Goal: Communication & Community: Ask a question

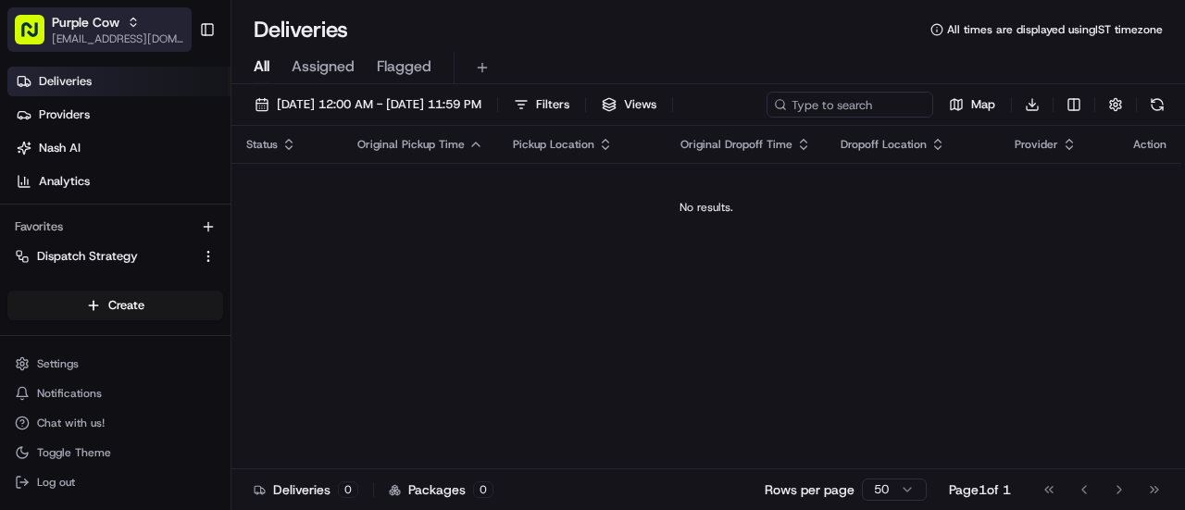
click at [131, 18] on icon "button" at bounding box center [133, 22] width 13 height 13
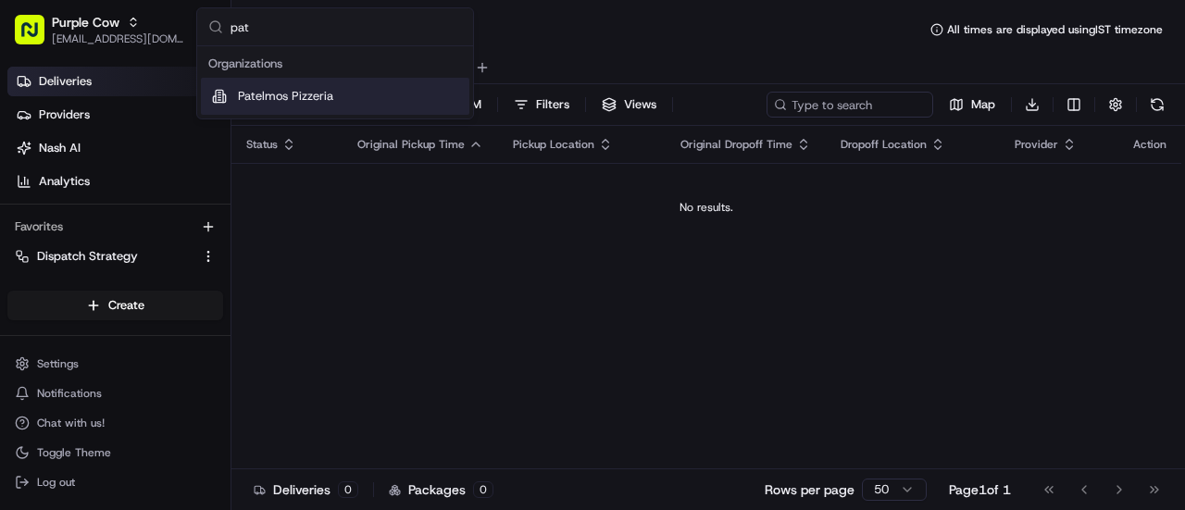
type input "pat"
click at [264, 94] on span "Patelmos Pizzeria" at bounding box center [285, 96] width 95 height 17
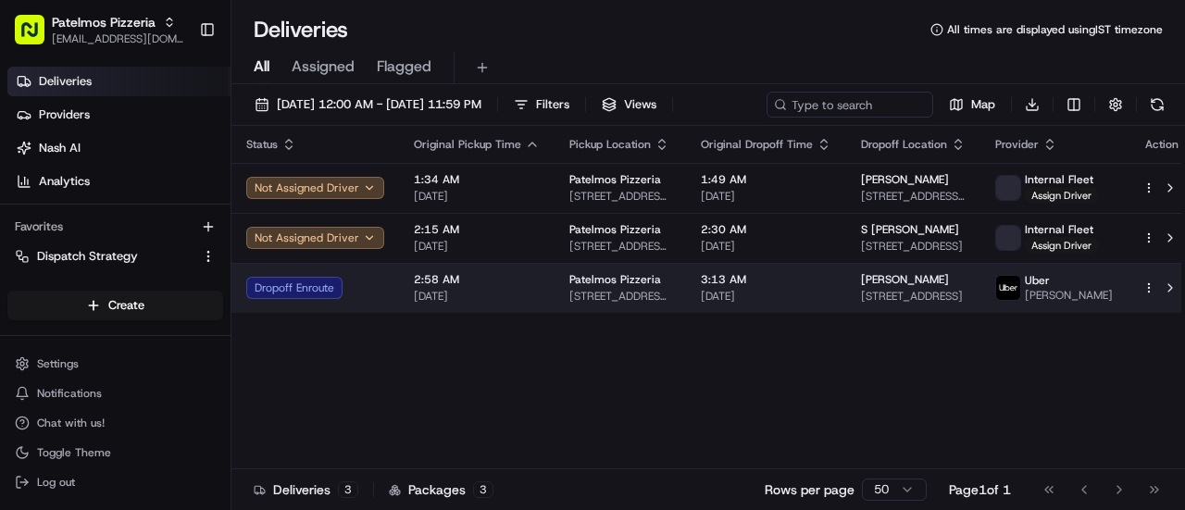
click at [1142, 284] on div at bounding box center [1161, 288] width 39 height 22
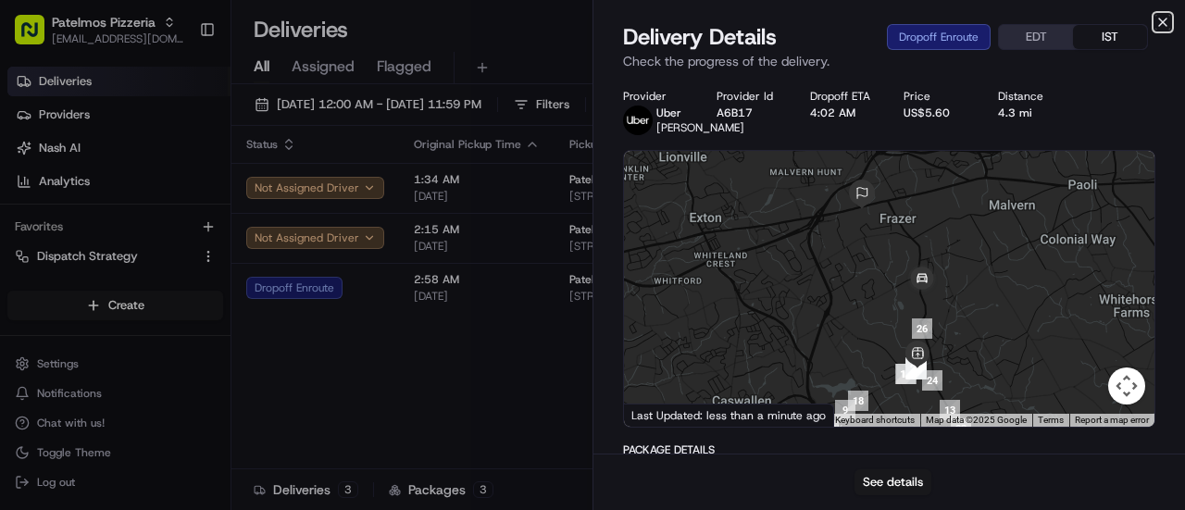
click at [1162, 25] on icon "button" at bounding box center [1162, 22] width 15 height 15
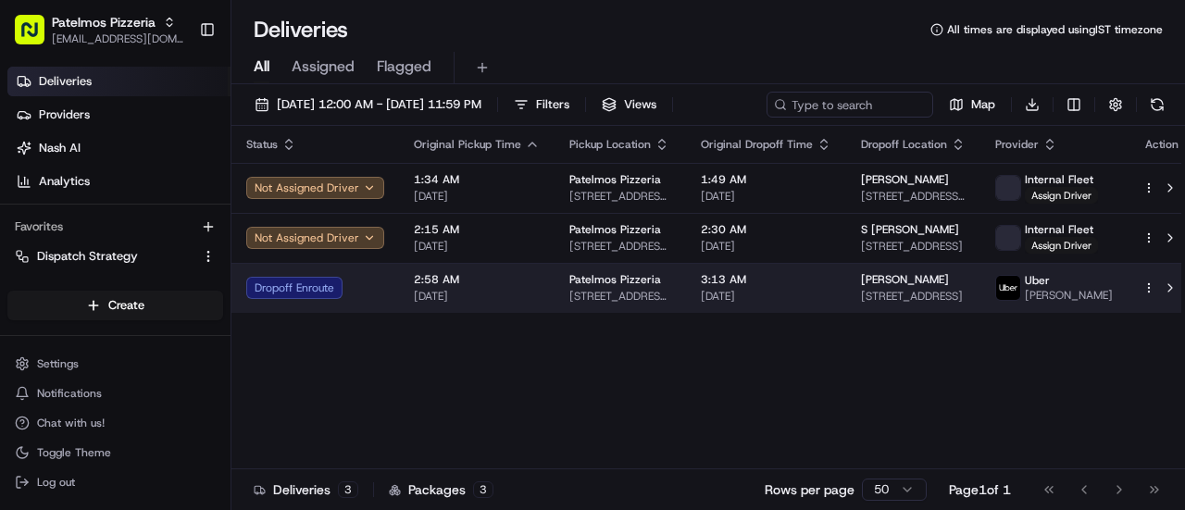
click at [405, 285] on td "2:58 AM 08/25/2025" at bounding box center [477, 288] width 156 height 50
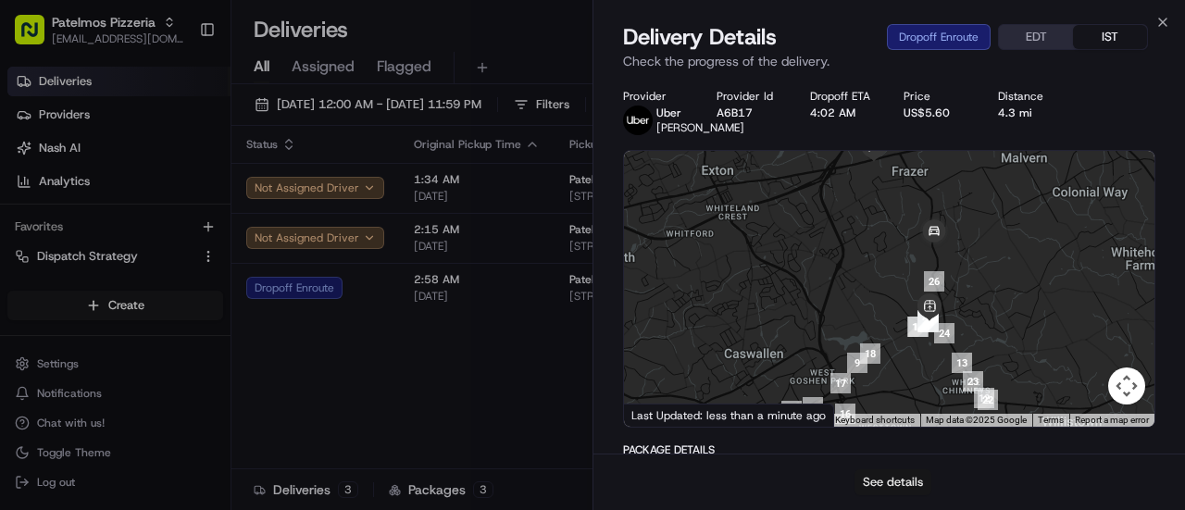
click at [907, 481] on button "See details" at bounding box center [893, 482] width 77 height 26
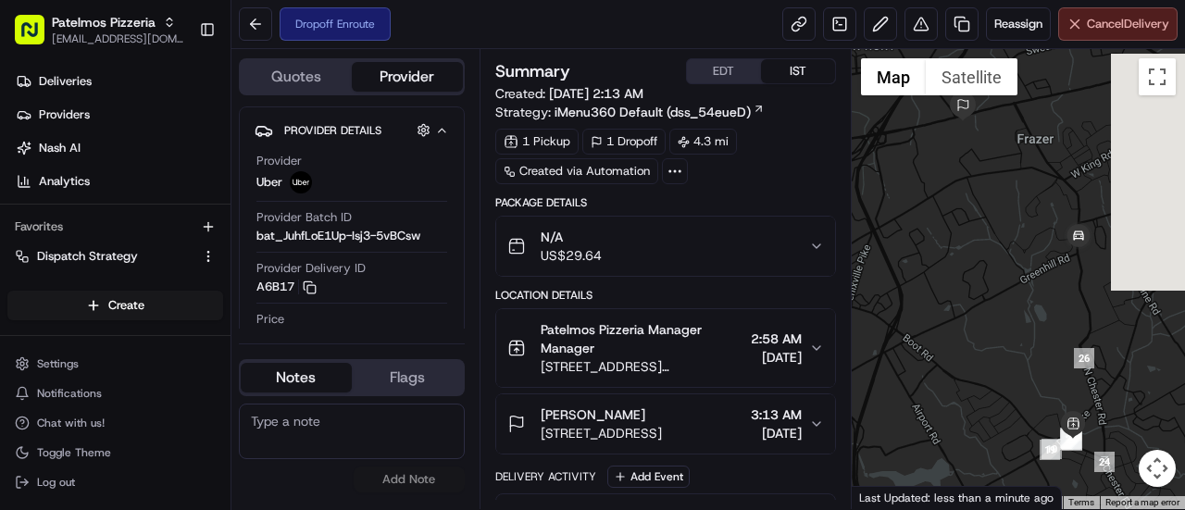
click at [1111, 16] on span "Cancel Delivery" at bounding box center [1128, 24] width 82 height 17
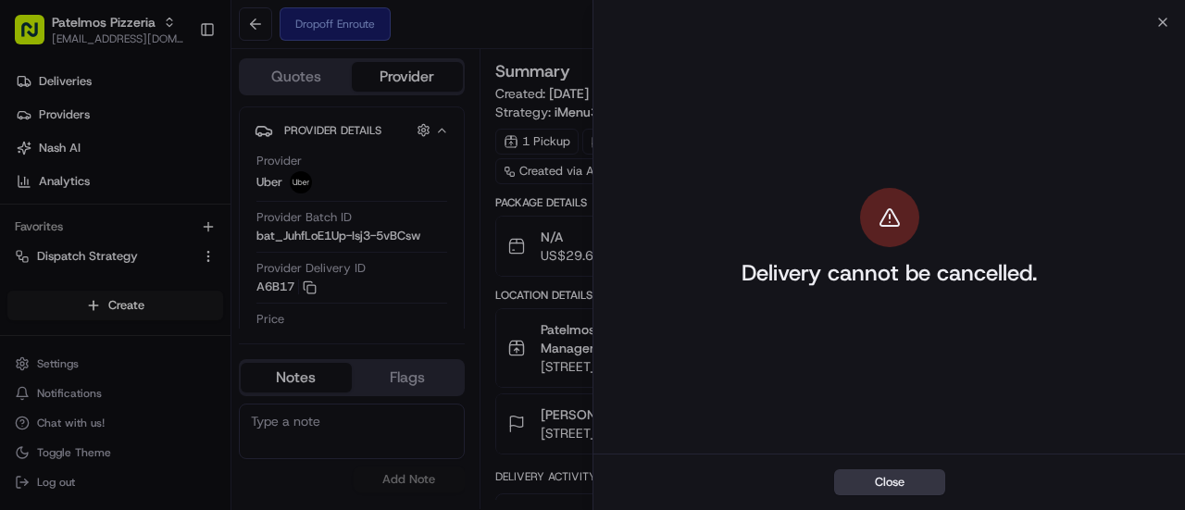
click at [915, 478] on button "Close" at bounding box center [889, 482] width 111 height 26
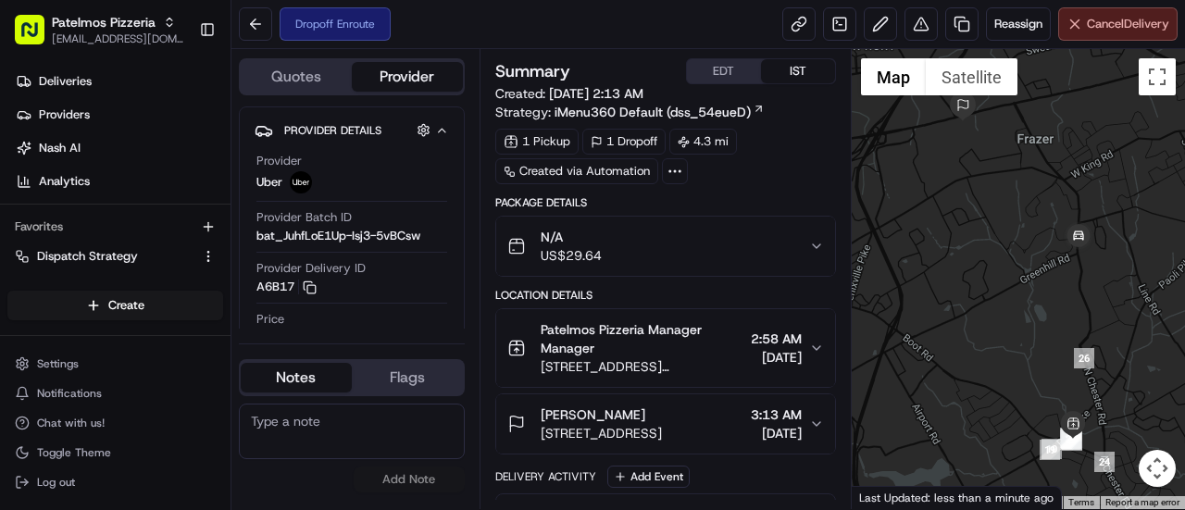
click at [1069, 24] on button "Cancel Delivery" at bounding box center [1117, 23] width 119 height 33
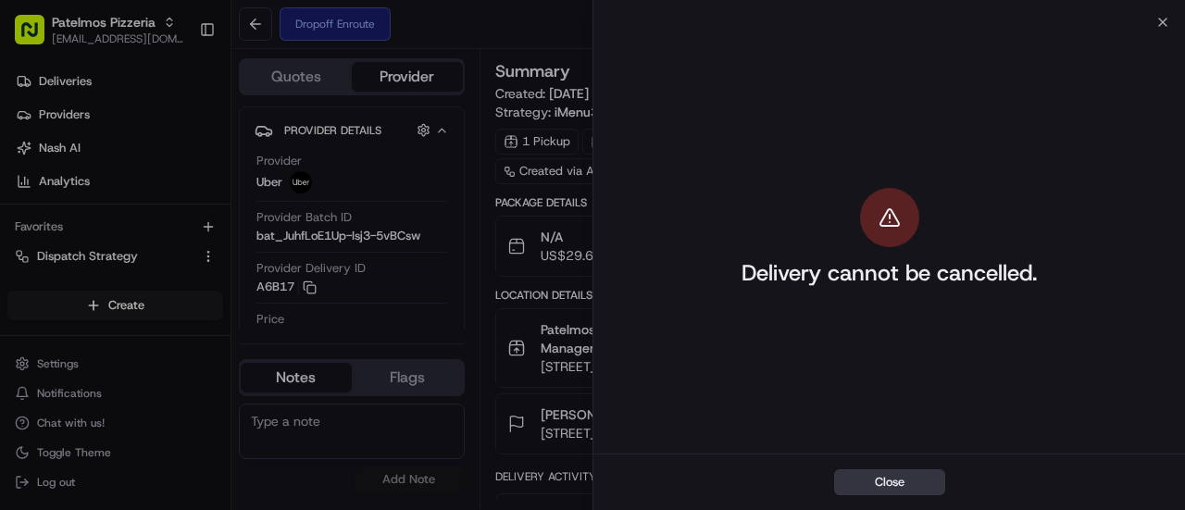
click at [880, 486] on button "Close" at bounding box center [889, 482] width 111 height 26
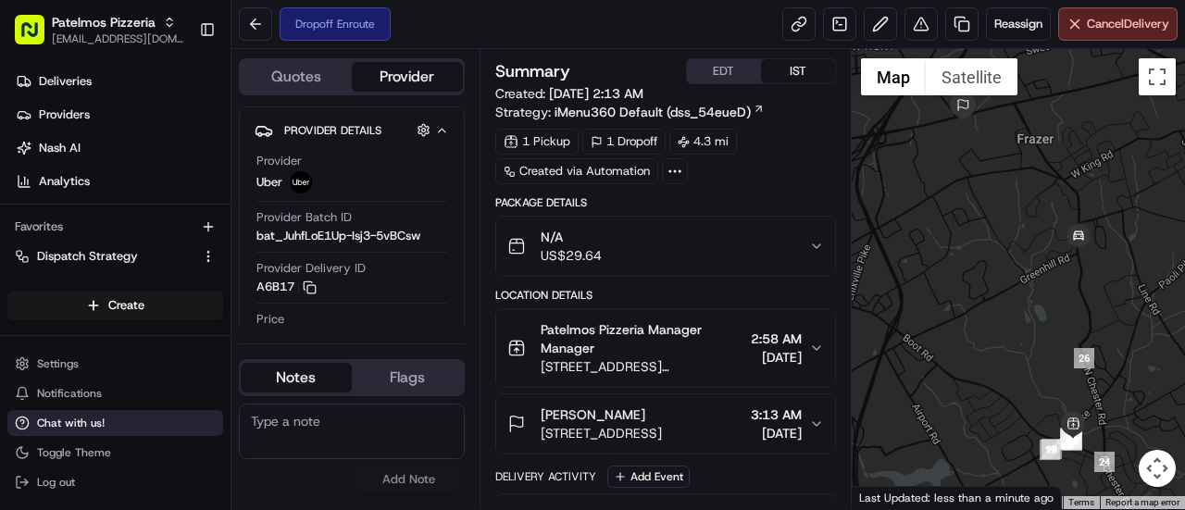
click at [53, 423] on span "Chat with us!" at bounding box center [71, 423] width 68 height 15
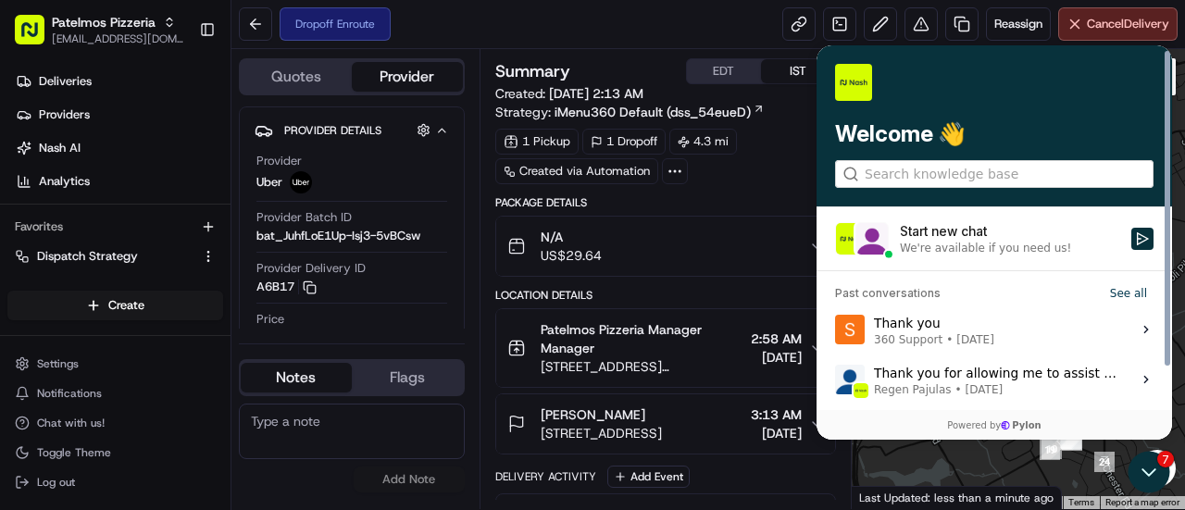
click at [969, 224] on div "Start new chat" at bounding box center [1010, 231] width 220 height 19
click at [1131, 228] on button "Start new chat We're available if you need us!" at bounding box center [1142, 239] width 22 height 22
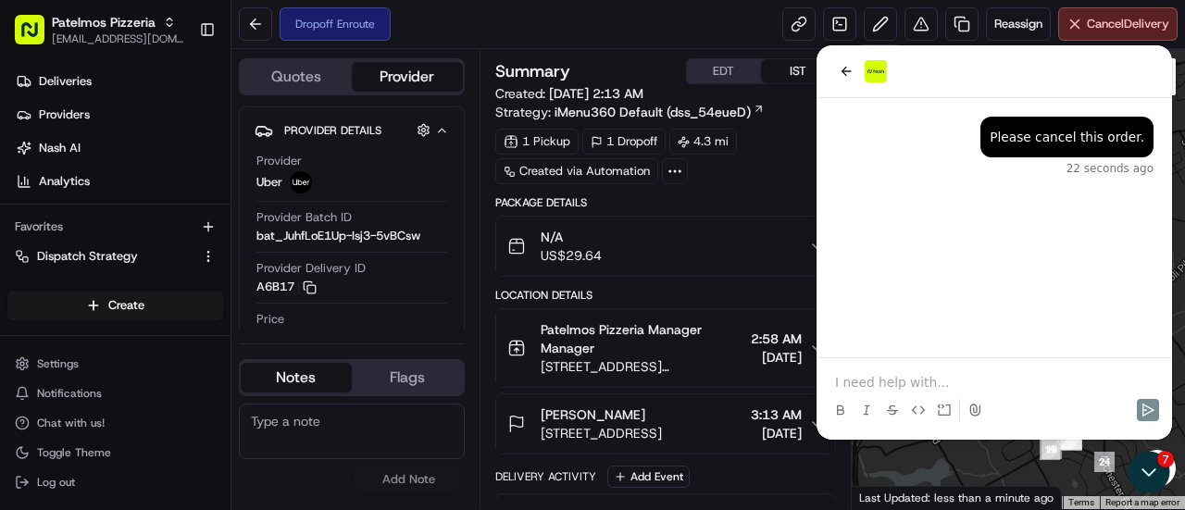
click at [935, 379] on p at bounding box center [994, 382] width 318 height 19
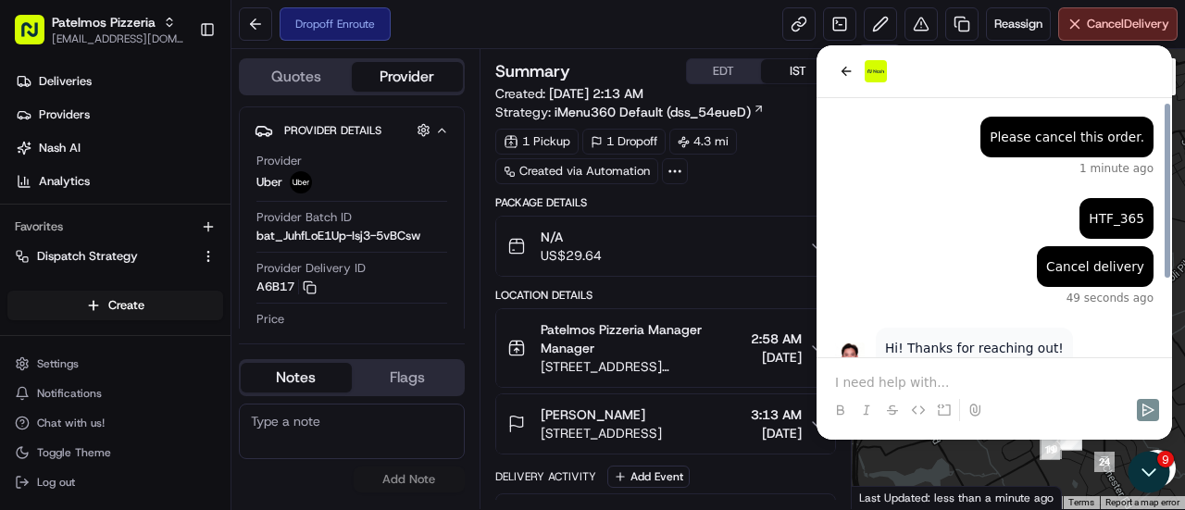
scroll to position [110, 0]
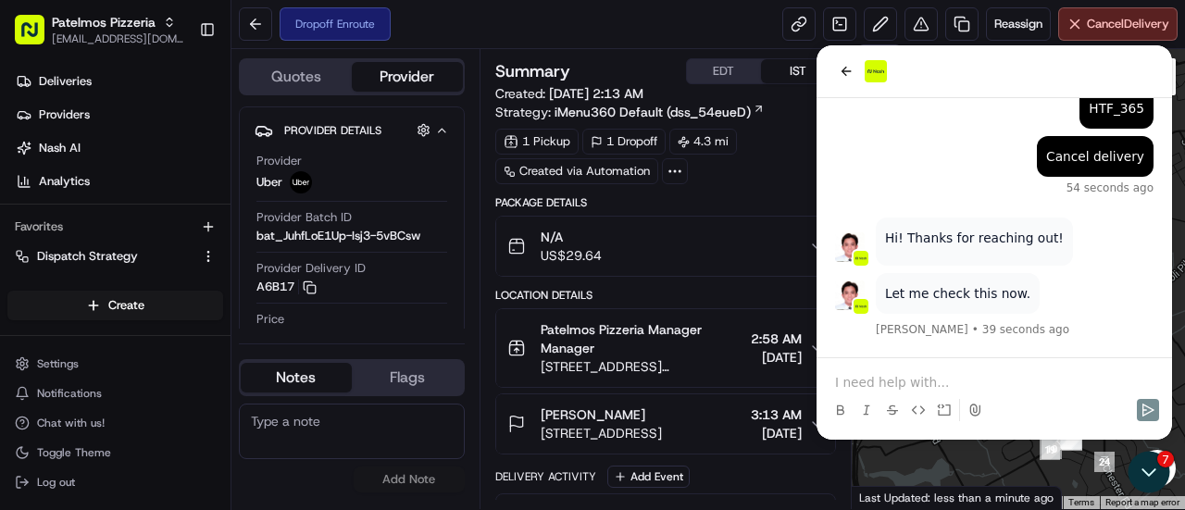
click at [883, 373] on p at bounding box center [994, 382] width 318 height 19
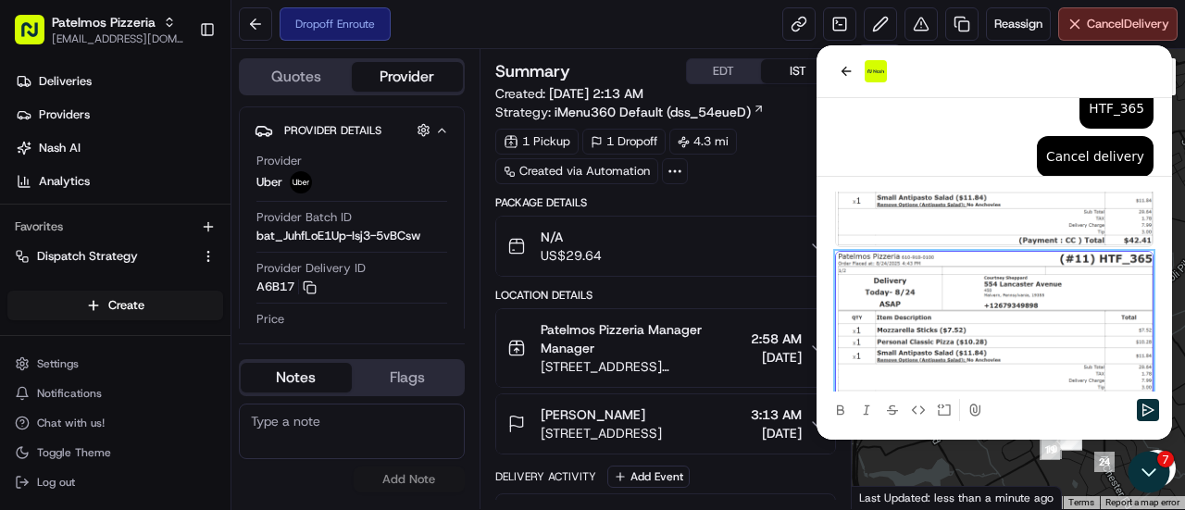
scroll to position [0, 0]
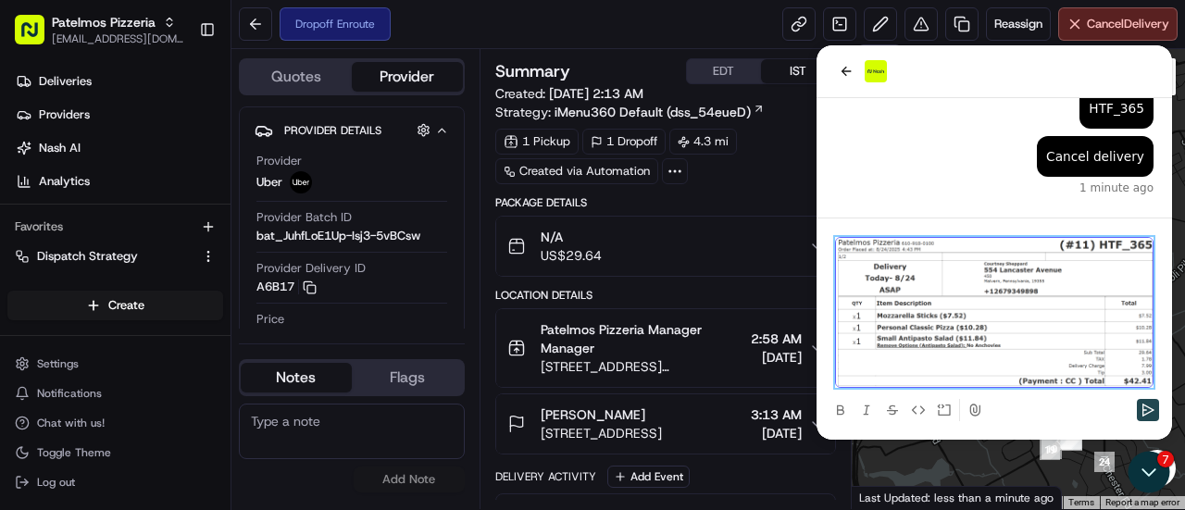
click at [1149, 409] on icon "Send" at bounding box center [1148, 410] width 15 height 15
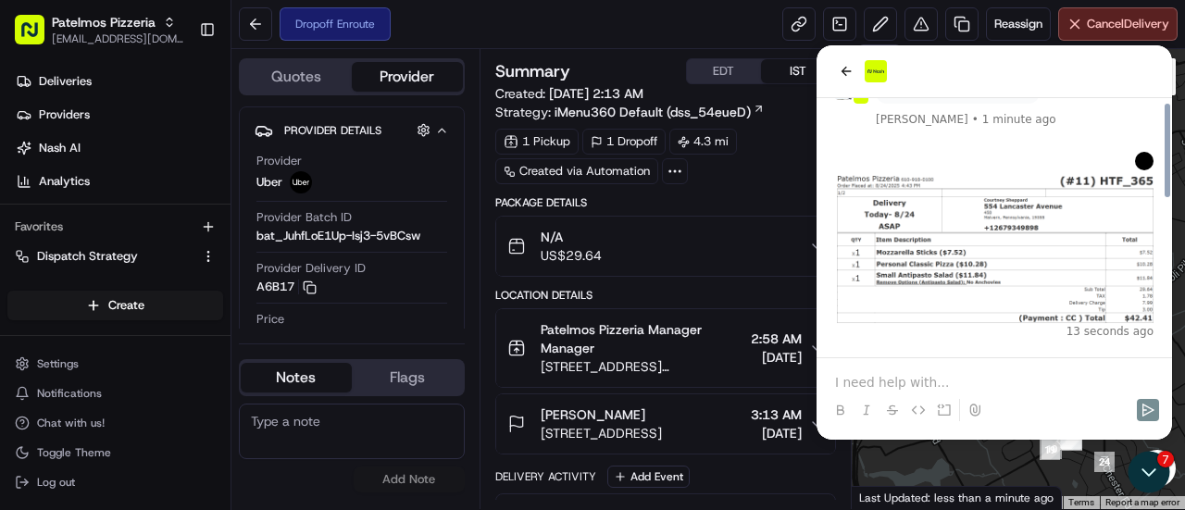
scroll to position [431, 0]
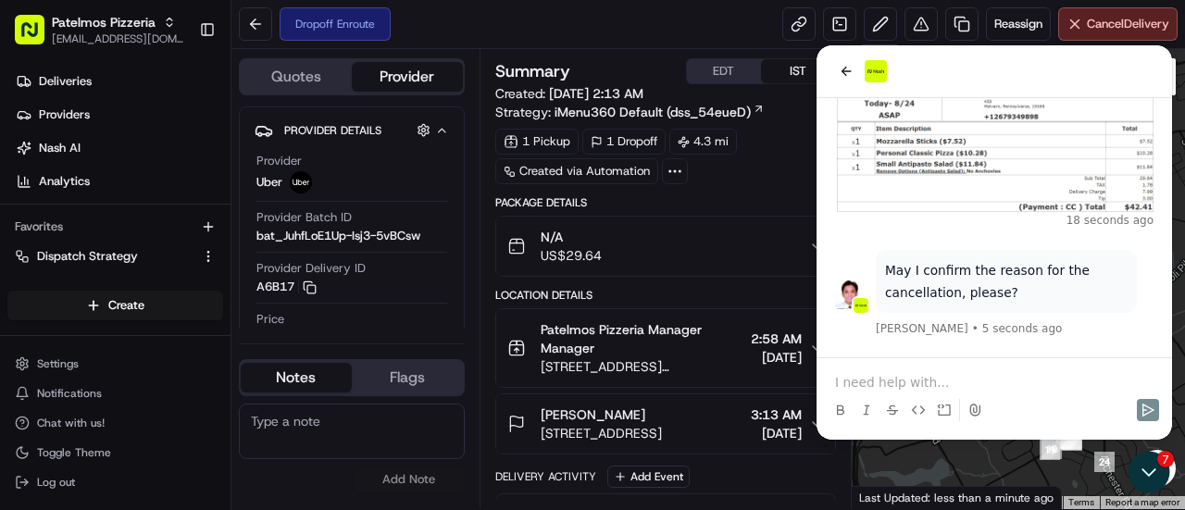
click at [906, 385] on p at bounding box center [994, 382] width 318 height 19
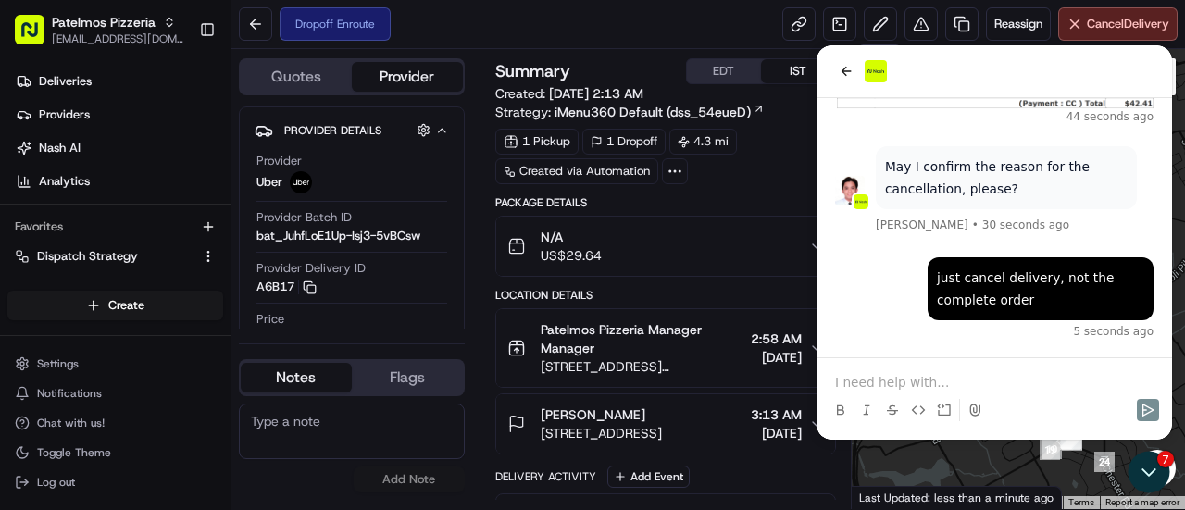
click at [906, 385] on p at bounding box center [994, 382] width 318 height 19
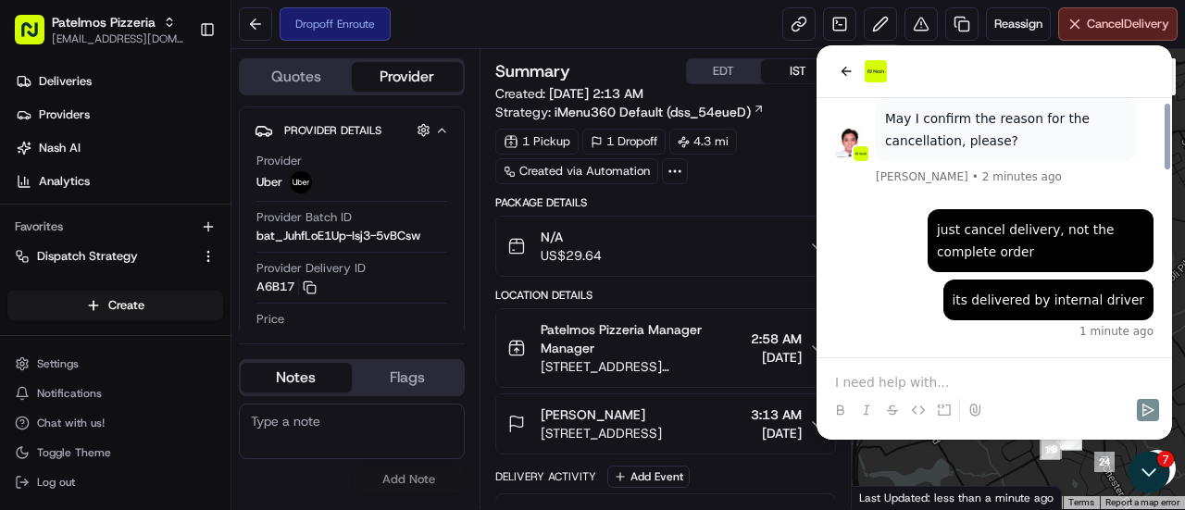
scroll to position [717, 0]
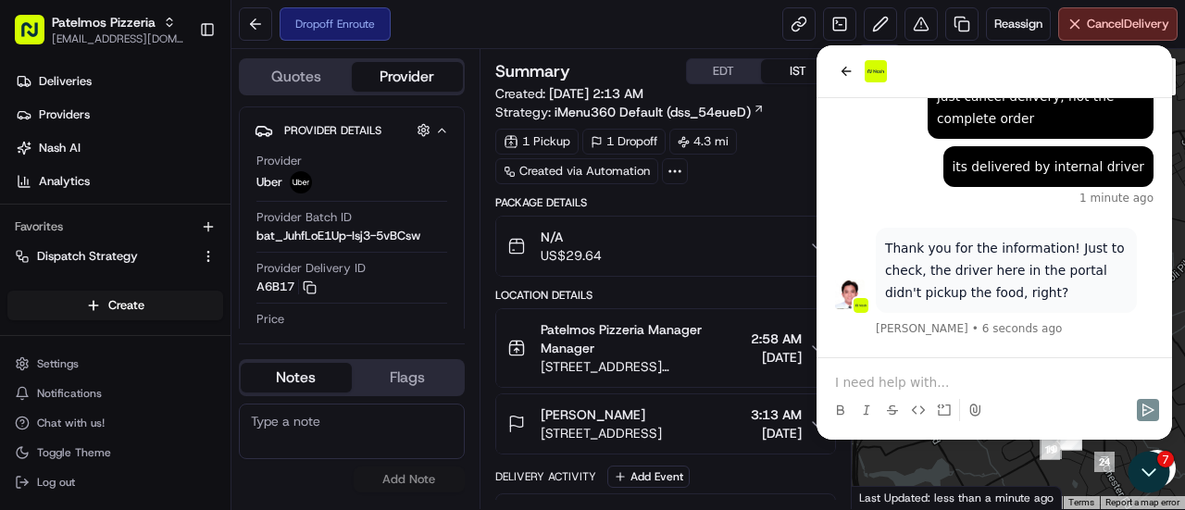
click at [876, 385] on p at bounding box center [994, 382] width 318 height 19
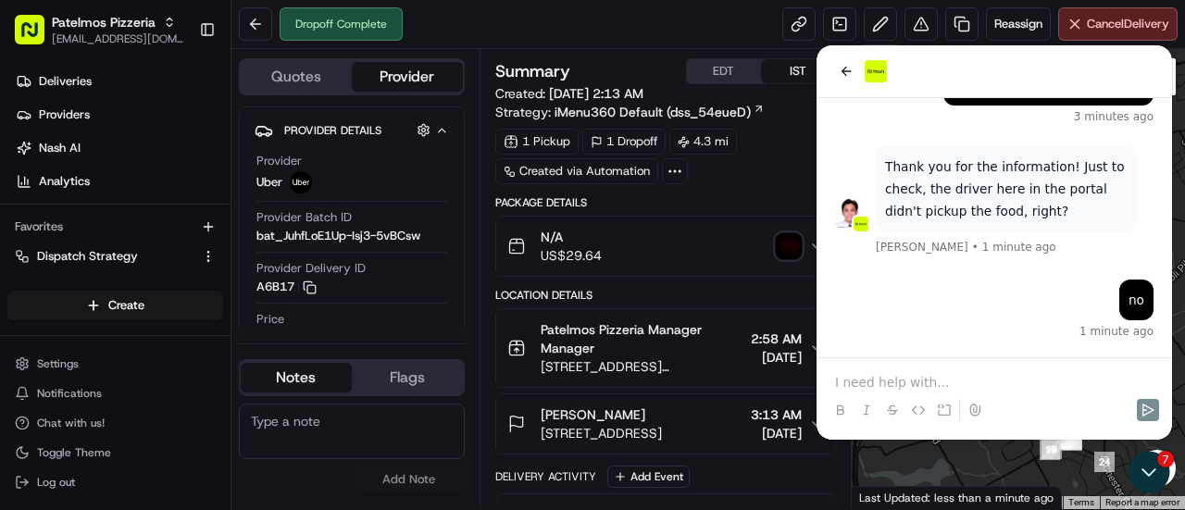
scroll to position [931, 0]
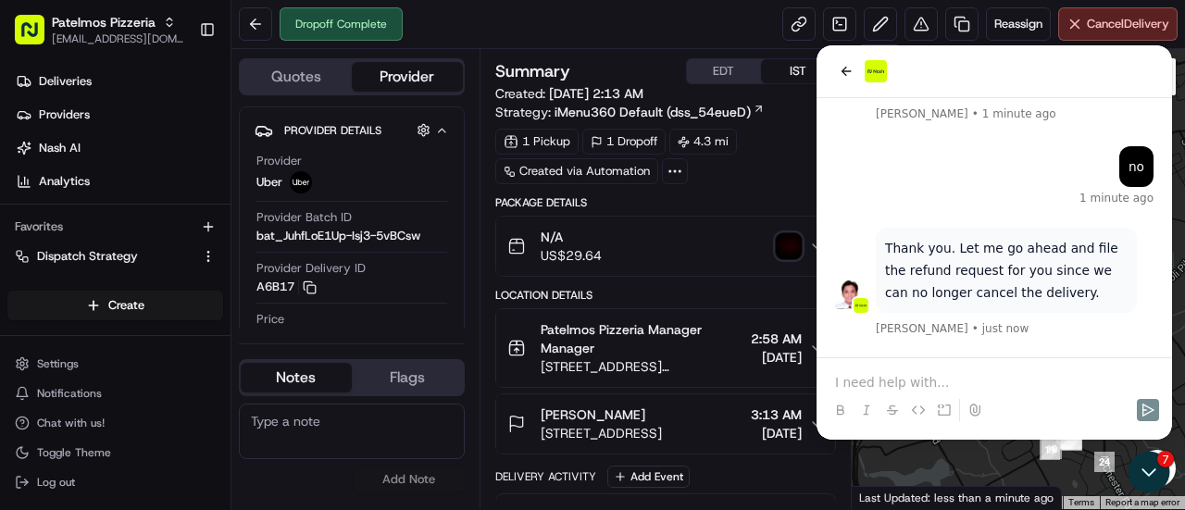
click at [876, 385] on p at bounding box center [994, 382] width 318 height 19
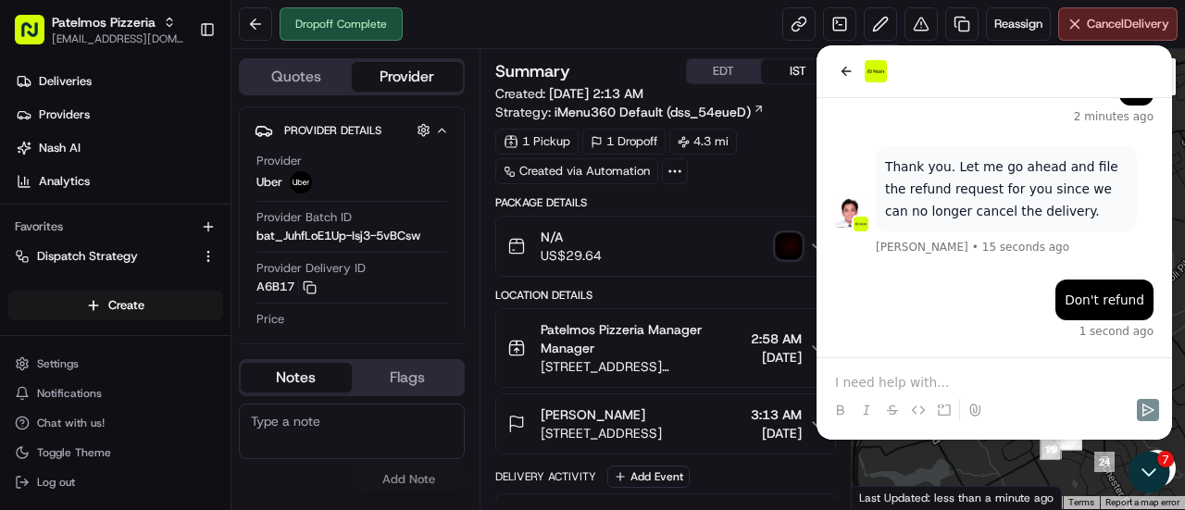
click at [876, 385] on p at bounding box center [994, 382] width 318 height 19
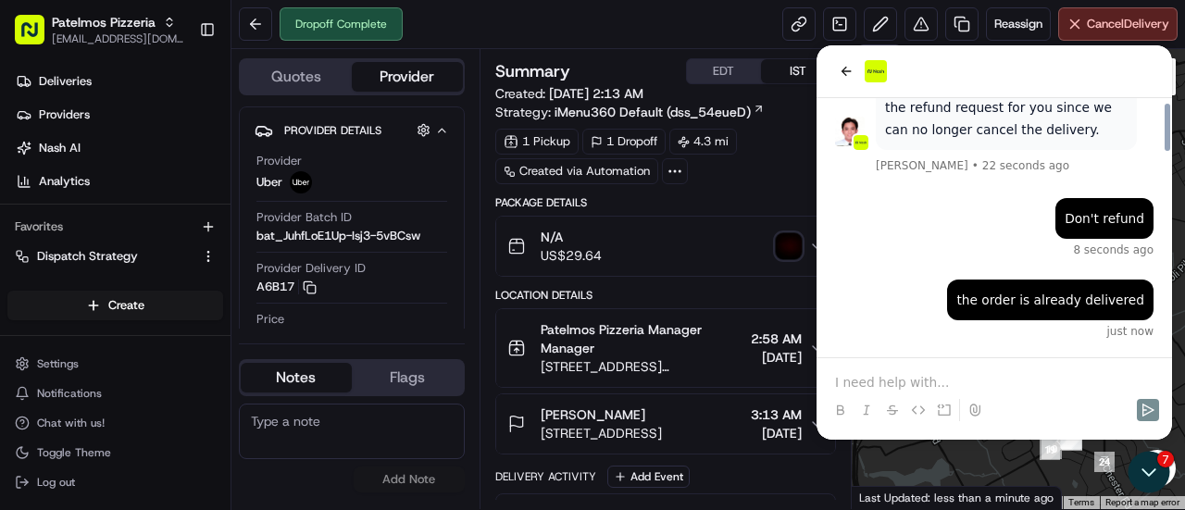
scroll to position [1061, 0]
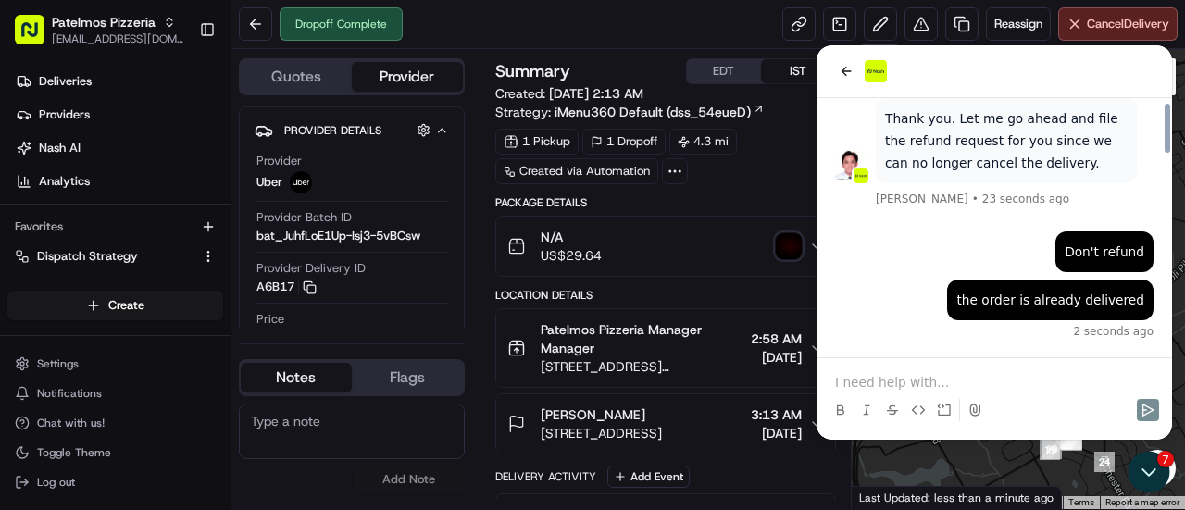
click at [876, 385] on p at bounding box center [994, 382] width 318 height 19
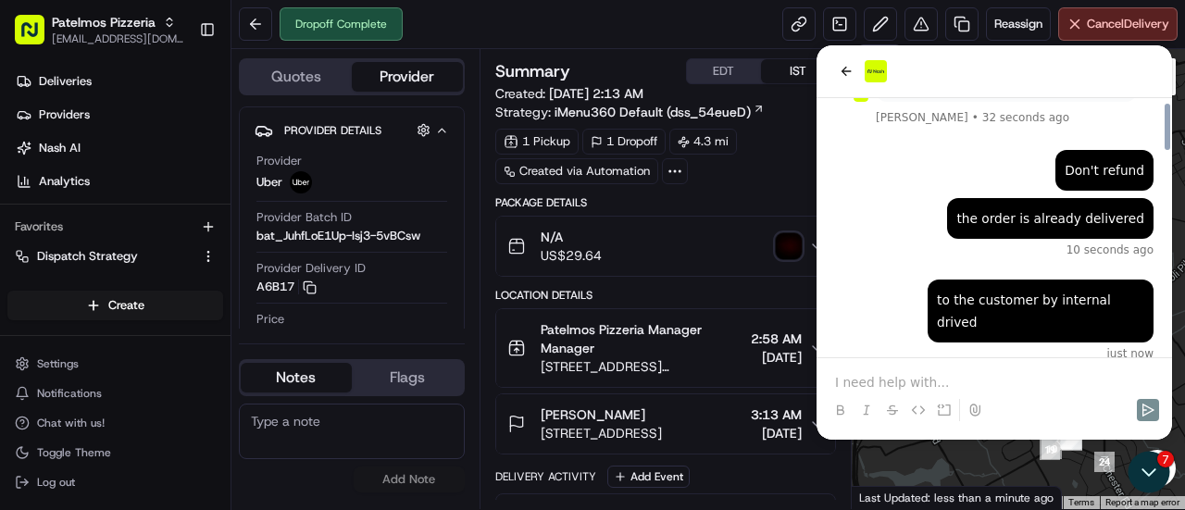
click at [876, 385] on p at bounding box center [994, 382] width 318 height 19
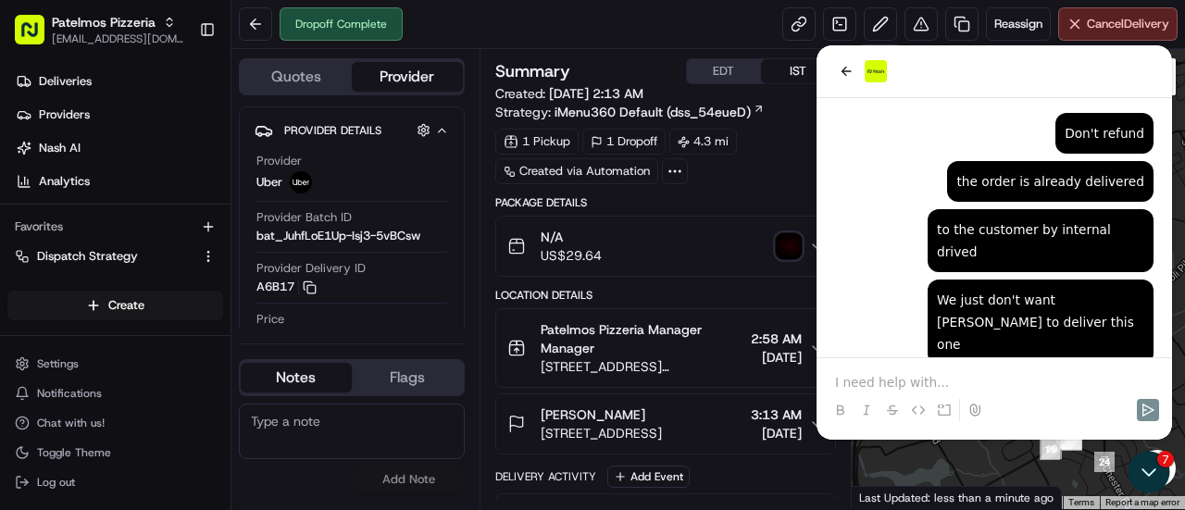
scroll to position [1313, 0]
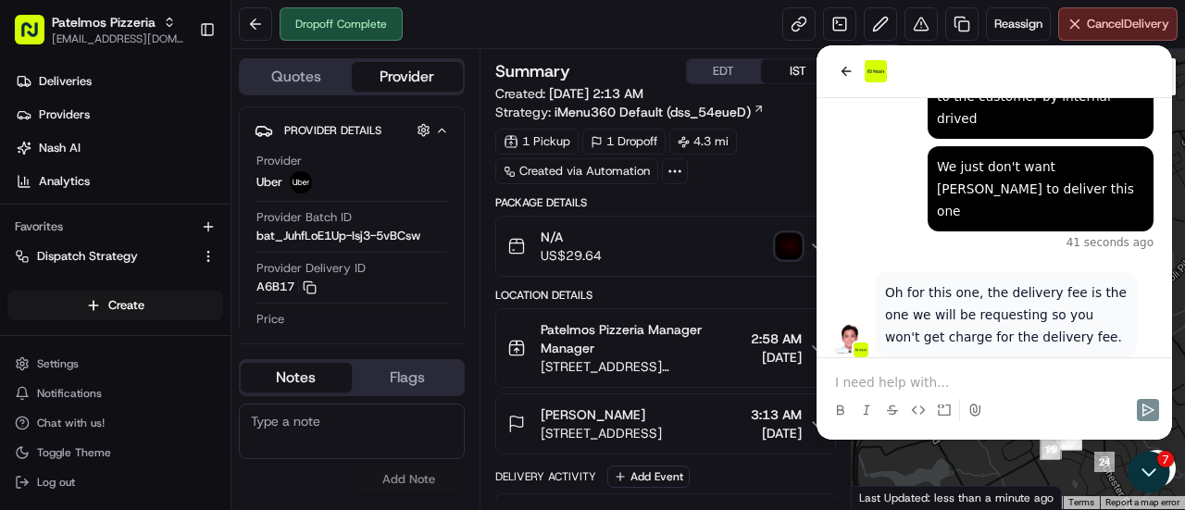
click at [935, 387] on p at bounding box center [994, 382] width 318 height 19
